Goal: Information Seeking & Learning: Learn about a topic

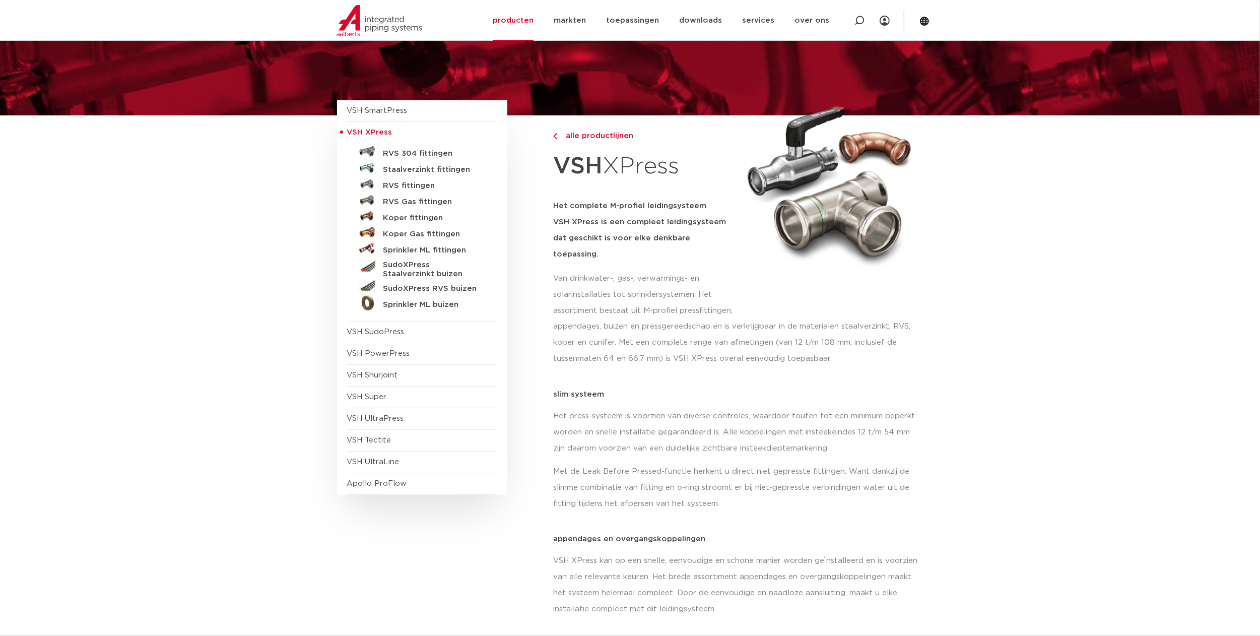
scroll to position [53, 0]
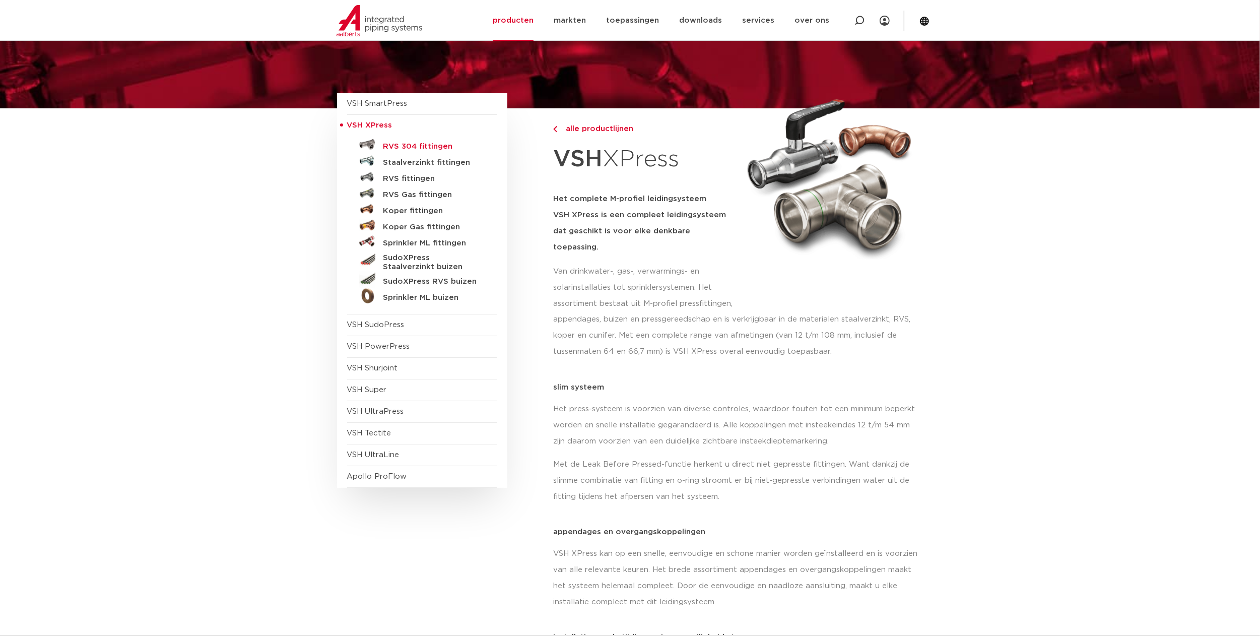
click at [431, 144] on h5 "RVS 304 fittingen" at bounding box center [433, 146] width 100 height 9
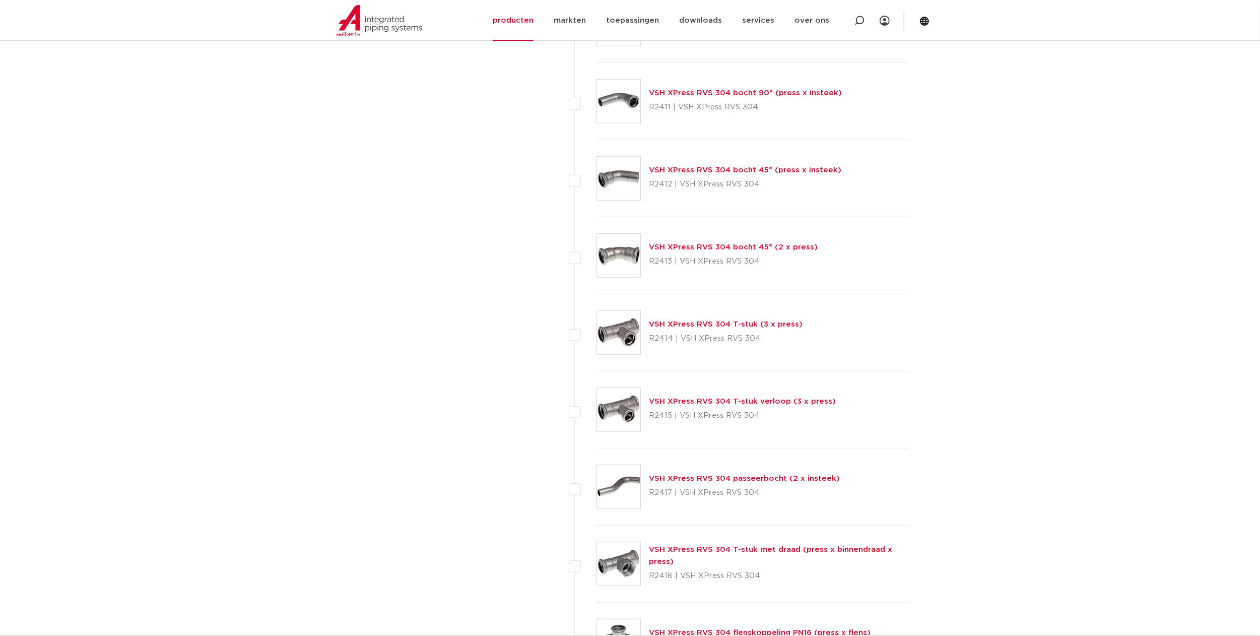
scroll to position [756, 0]
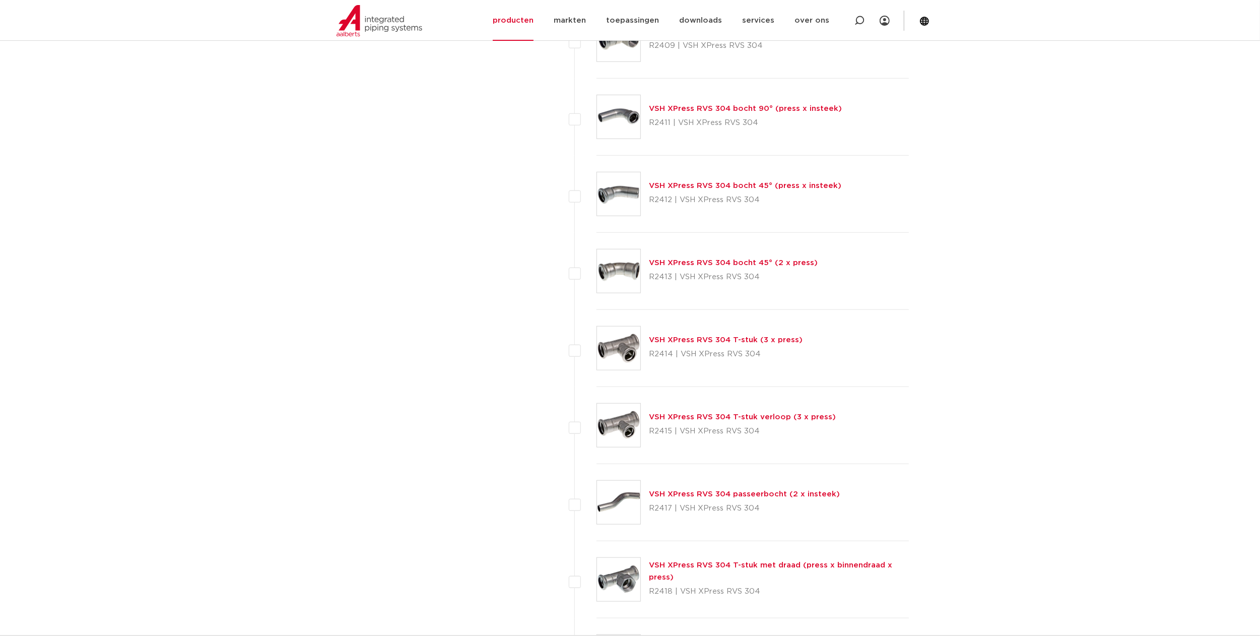
click at [718, 567] on link "VSH XPress RVS 304 T-stuk met draad (press x binnendraad x press)" at bounding box center [770, 571] width 243 height 20
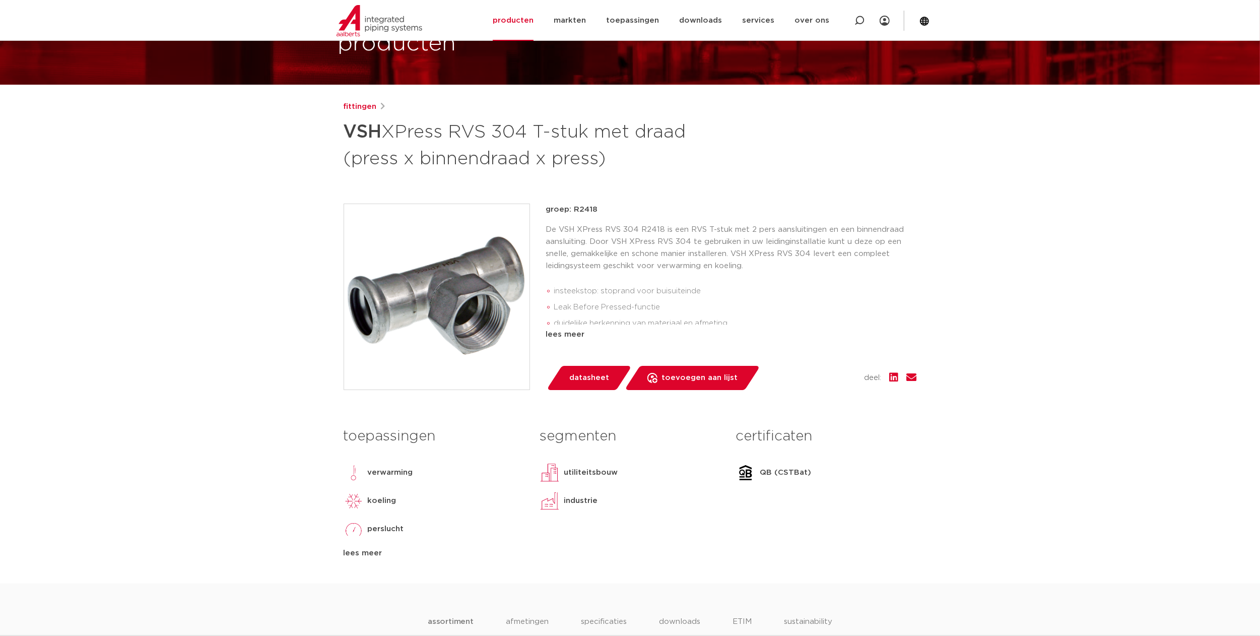
scroll to position [76, 0]
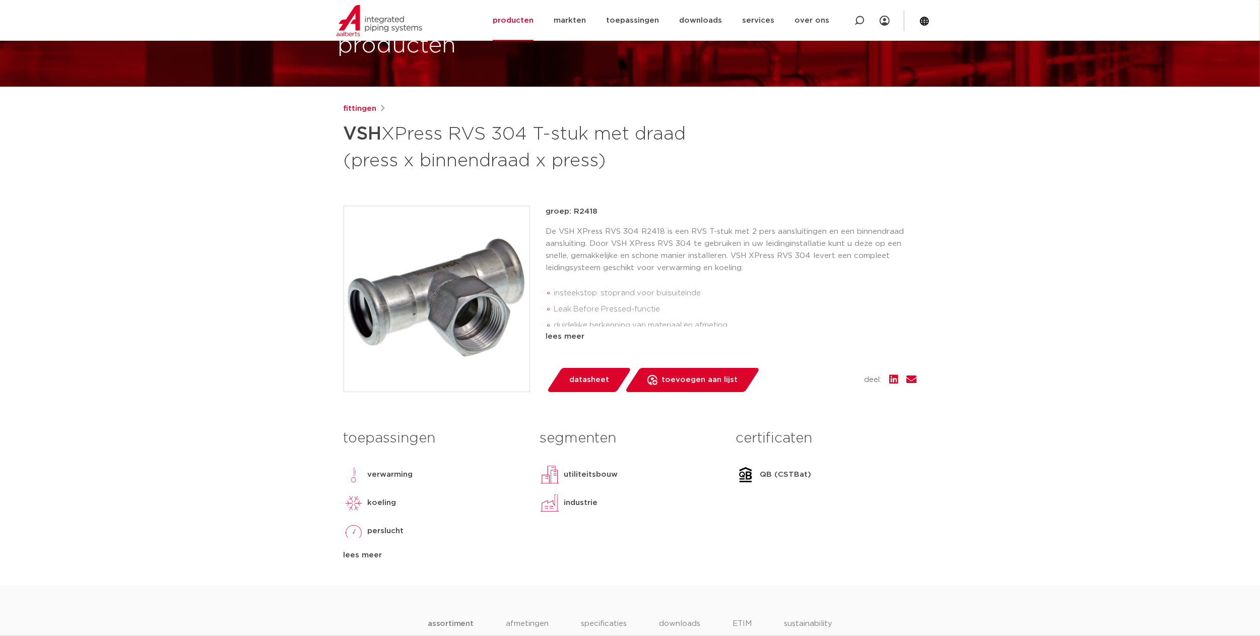
click at [588, 391] on div "fittingen VSH XPress RVS 304 T-stuk met draad (press x binnendraad x press) gro…" at bounding box center [629, 344] width 589 height 482
click at [585, 385] on span "datasheet" at bounding box center [589, 380] width 40 height 16
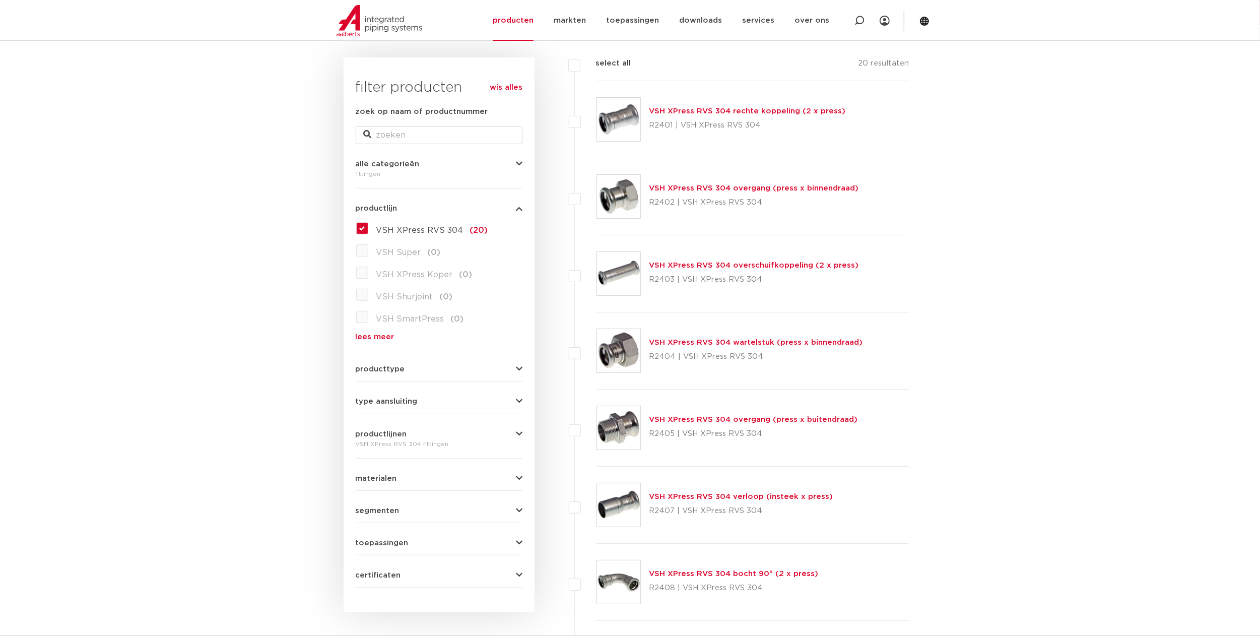
scroll to position [140, 0]
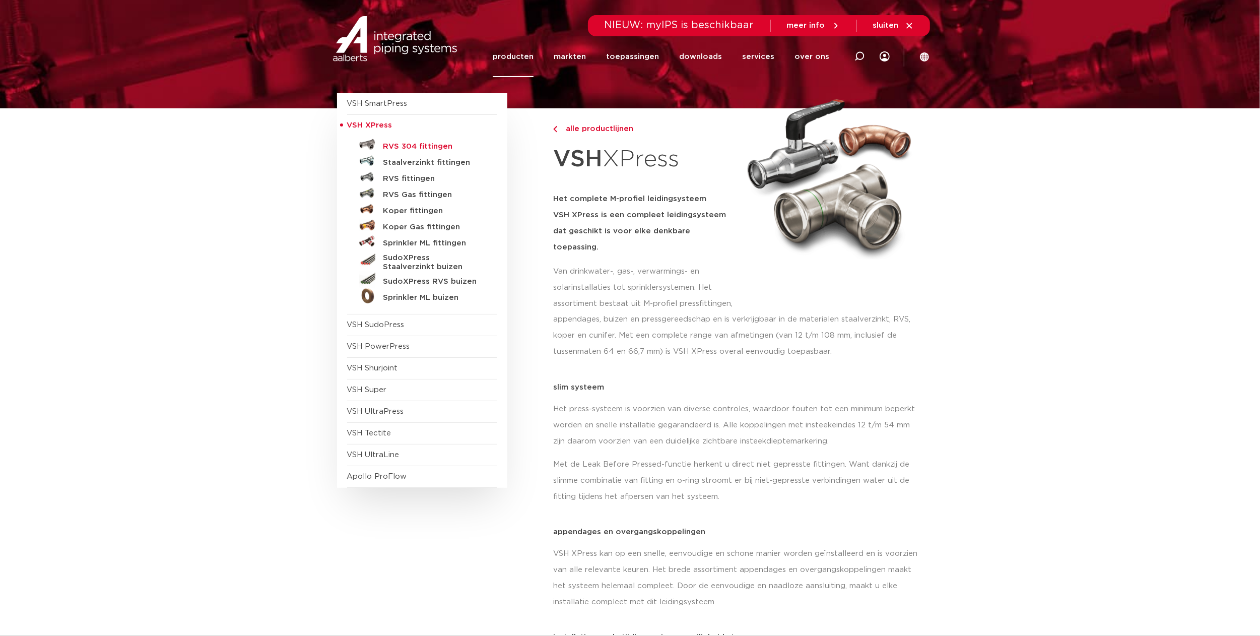
click at [422, 146] on h5 "RVS 304 fittingen" at bounding box center [433, 146] width 100 height 9
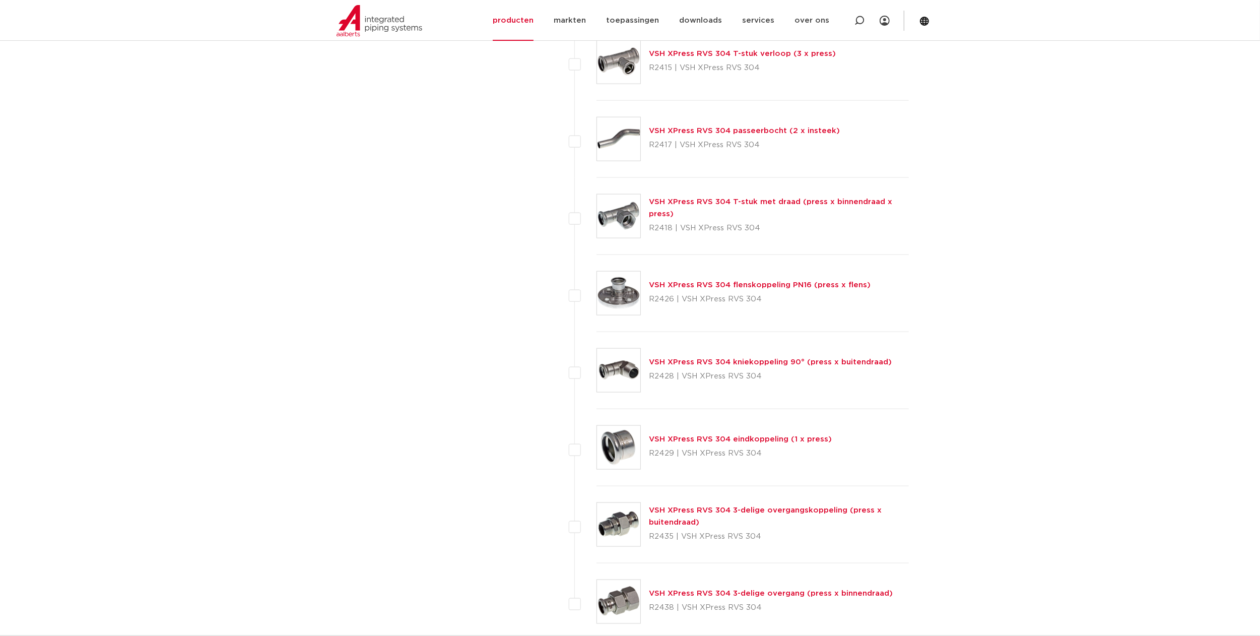
scroll to position [1122, 0]
